Goal: Information Seeking & Learning: Understand process/instructions

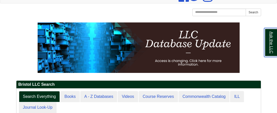
scroll to position [40, 0]
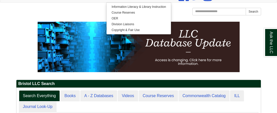
click at [48, 17] on div "[GEOGRAPHIC_DATA] [GEOGRAPHIC_DATA] Learning Commons Homepage Homepage Home Sea…" at bounding box center [138, 12] width 245 height 9
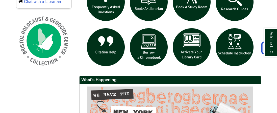
scroll to position [363, 0]
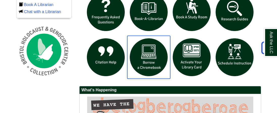
click at [149, 77] on img "slideshow" at bounding box center [148, 57] width 43 height 43
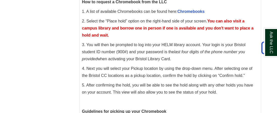
scroll to position [252, 0]
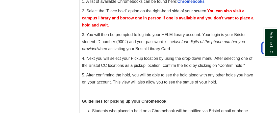
click at [177, 68] on p "4. Next you will select your Pickup location by using the drop-down menu. After…" at bounding box center [170, 62] width 176 height 14
click at [202, 52] on p "3. You will then be prompted to log into your HELM library account. Your login …" at bounding box center [170, 41] width 176 height 21
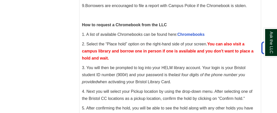
scroll to position [218, 0]
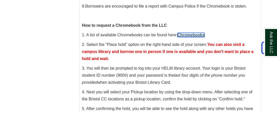
click at [196, 37] on link "Chromebooks" at bounding box center [190, 35] width 27 height 4
